Goal: Task Accomplishment & Management: Use online tool/utility

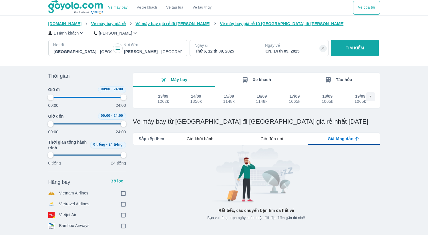
type input "97.9166666666667"
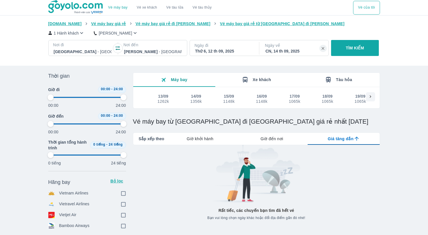
type input "97.9166666666667"
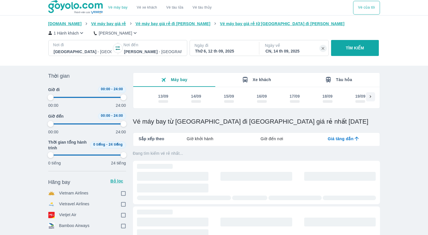
type input "97.9166666666667"
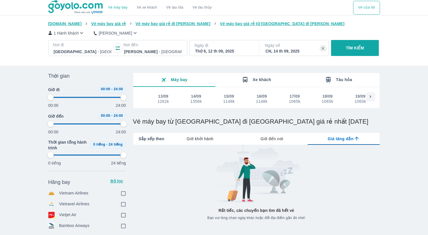
type input "97.9166666666667"
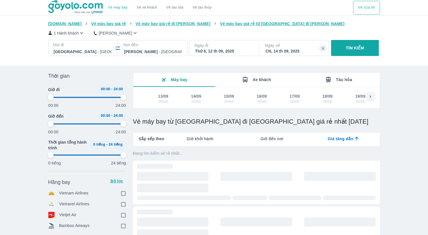
type input "97.9166666666667"
